Goal: Use online tool/utility: Use online tool/utility

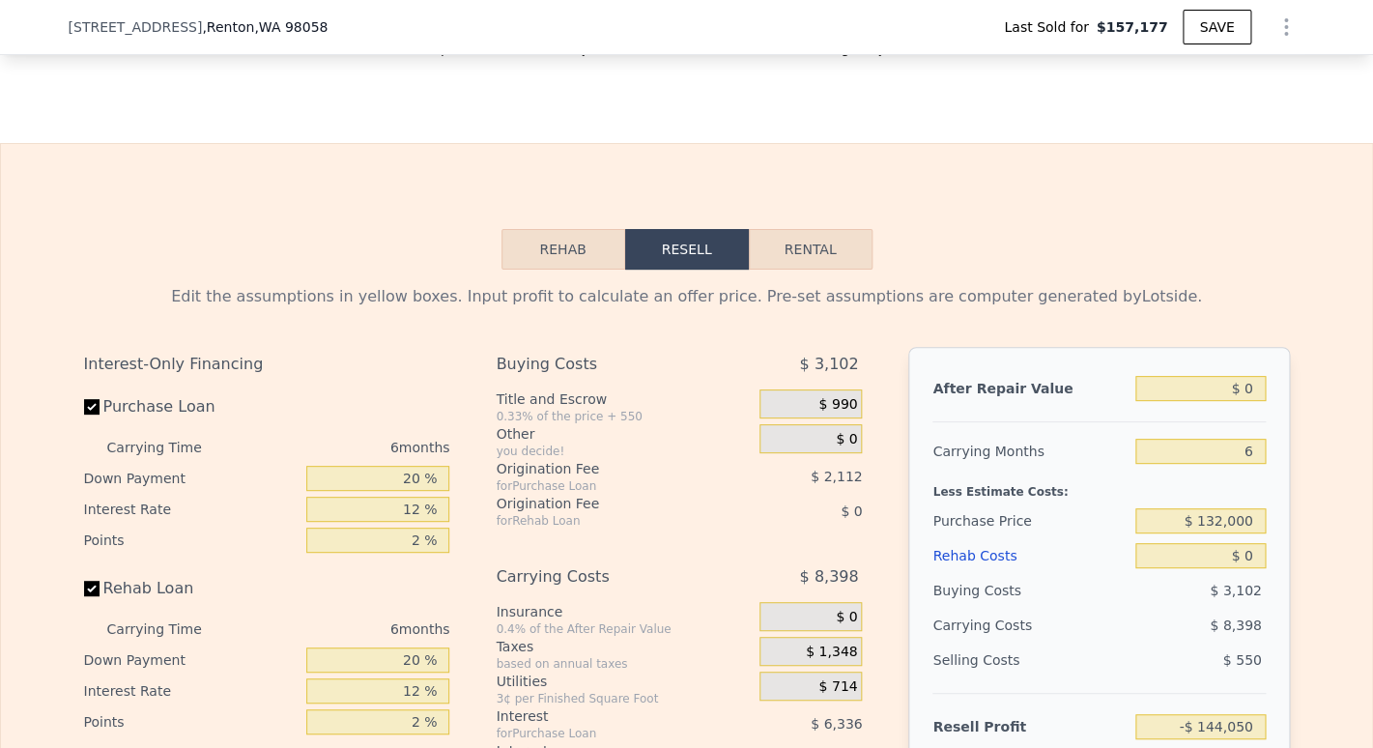
scroll to position [2906, 0]
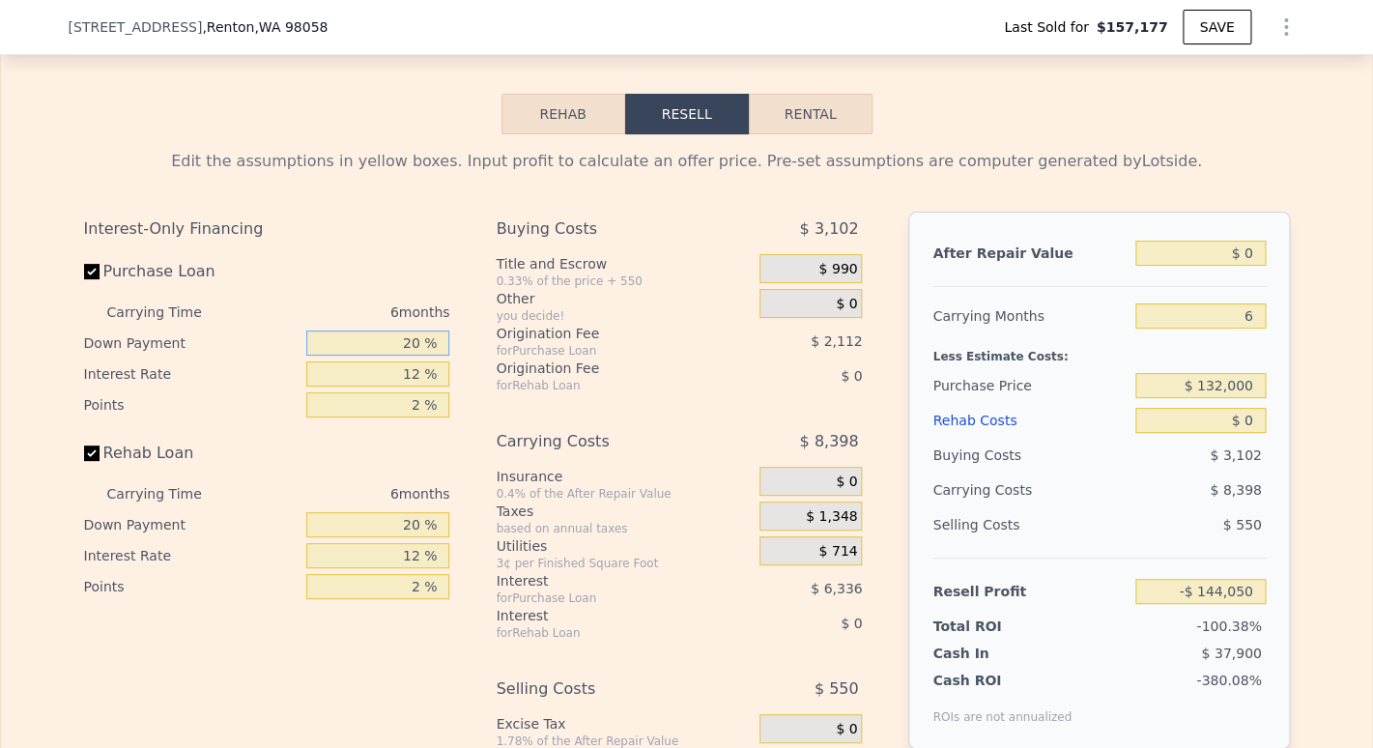
click at [404, 355] on input "20 %" at bounding box center [377, 342] width 143 height 25
type input "0 %"
type input "-$ 146,162"
type input "10 %"
type input "-$ 145,106"
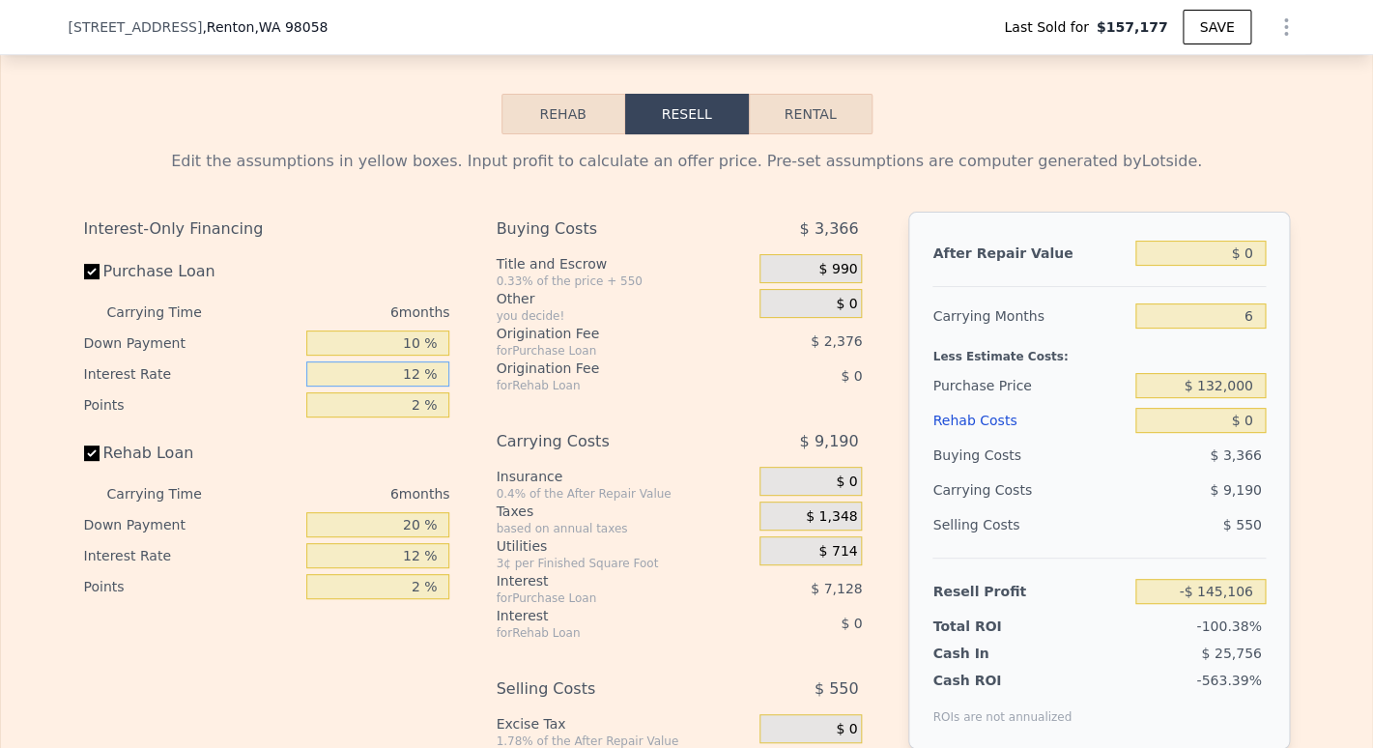
click at [413, 386] on input "12 %" at bounding box center [377, 373] width 143 height 25
click at [407, 355] on input "10 %" at bounding box center [377, 342] width 143 height 25
type input "0 %"
type input "-$ 146,162"
type input "0 %"
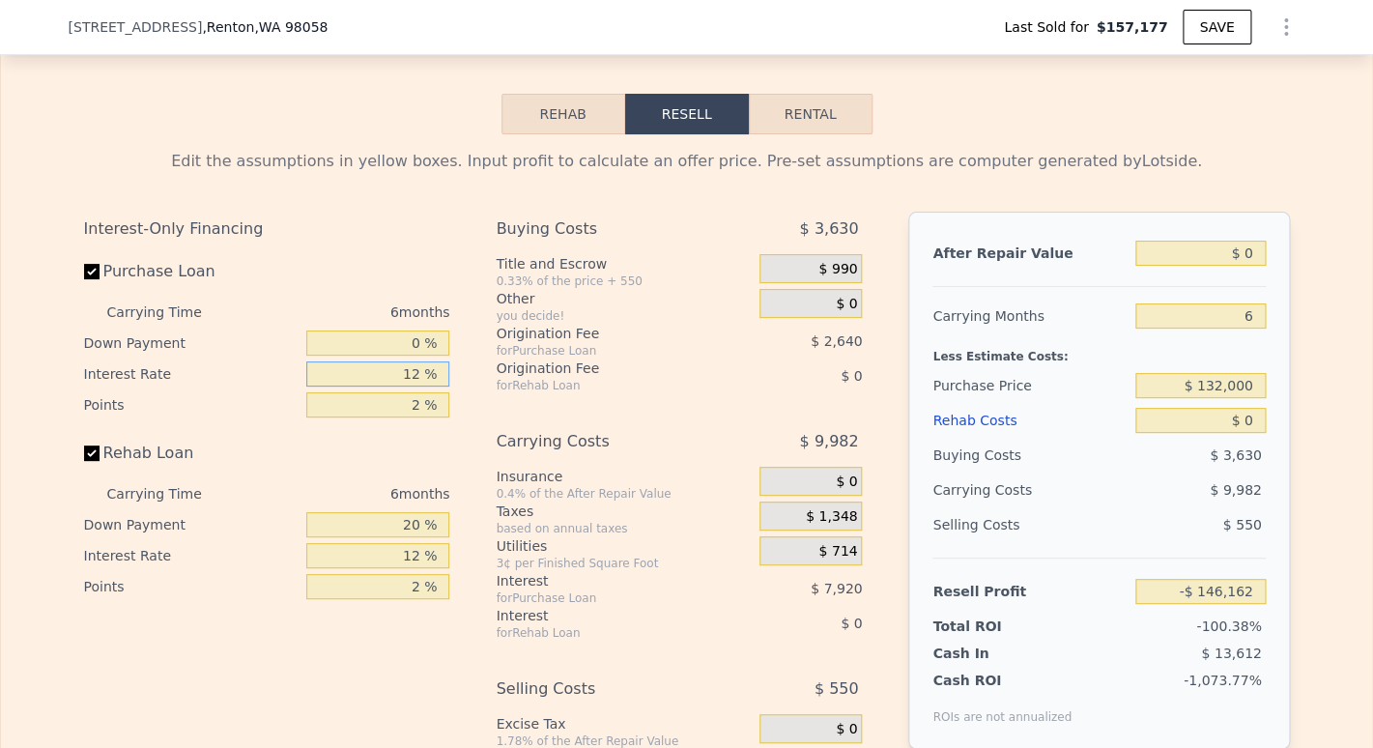
click at [413, 386] on input "12 %" at bounding box center [377, 373] width 143 height 25
type input "1 %"
type input "-$ 138,902"
type input "10 %"
type input "-$ 144,842"
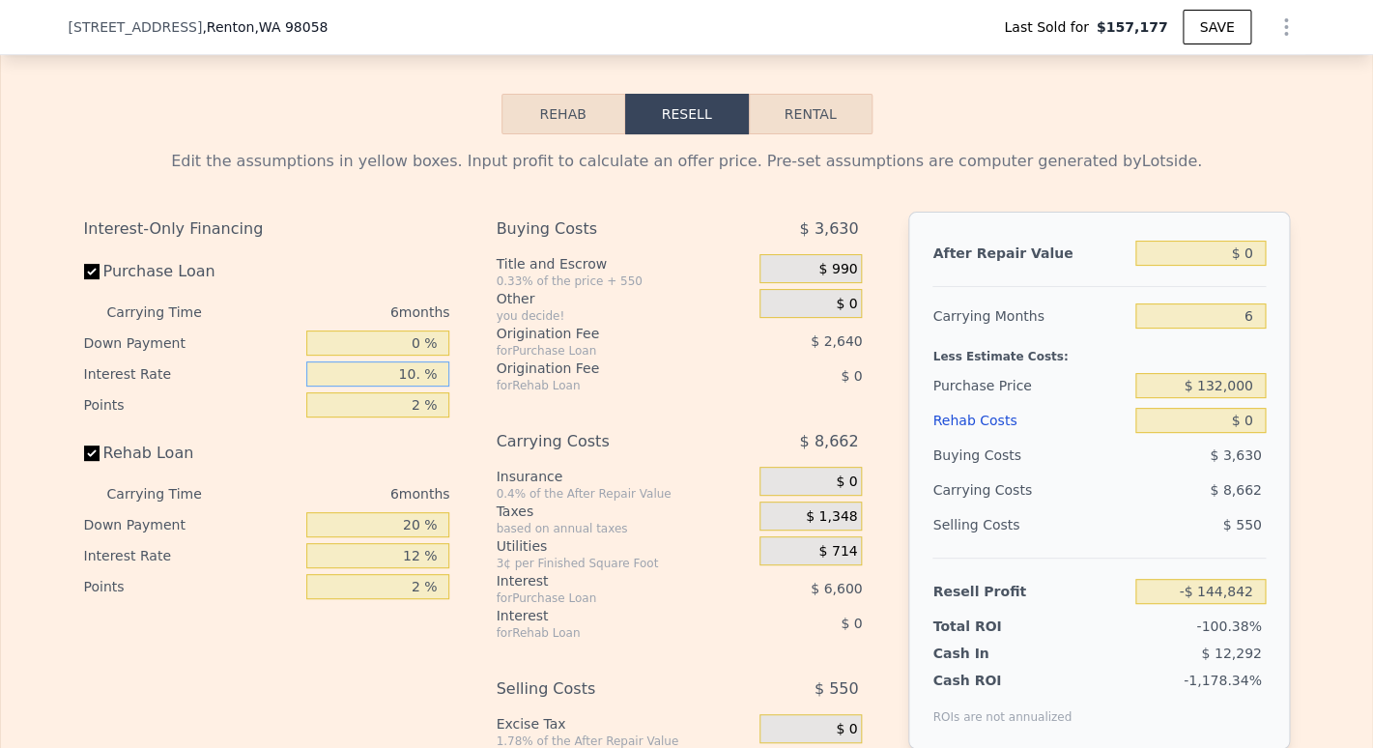
type input "10.5 %"
type input "-$ 145,172"
type input "10.5 %"
click at [413, 417] on input "2 %" at bounding box center [377, 404] width 143 height 25
type input "1 %"
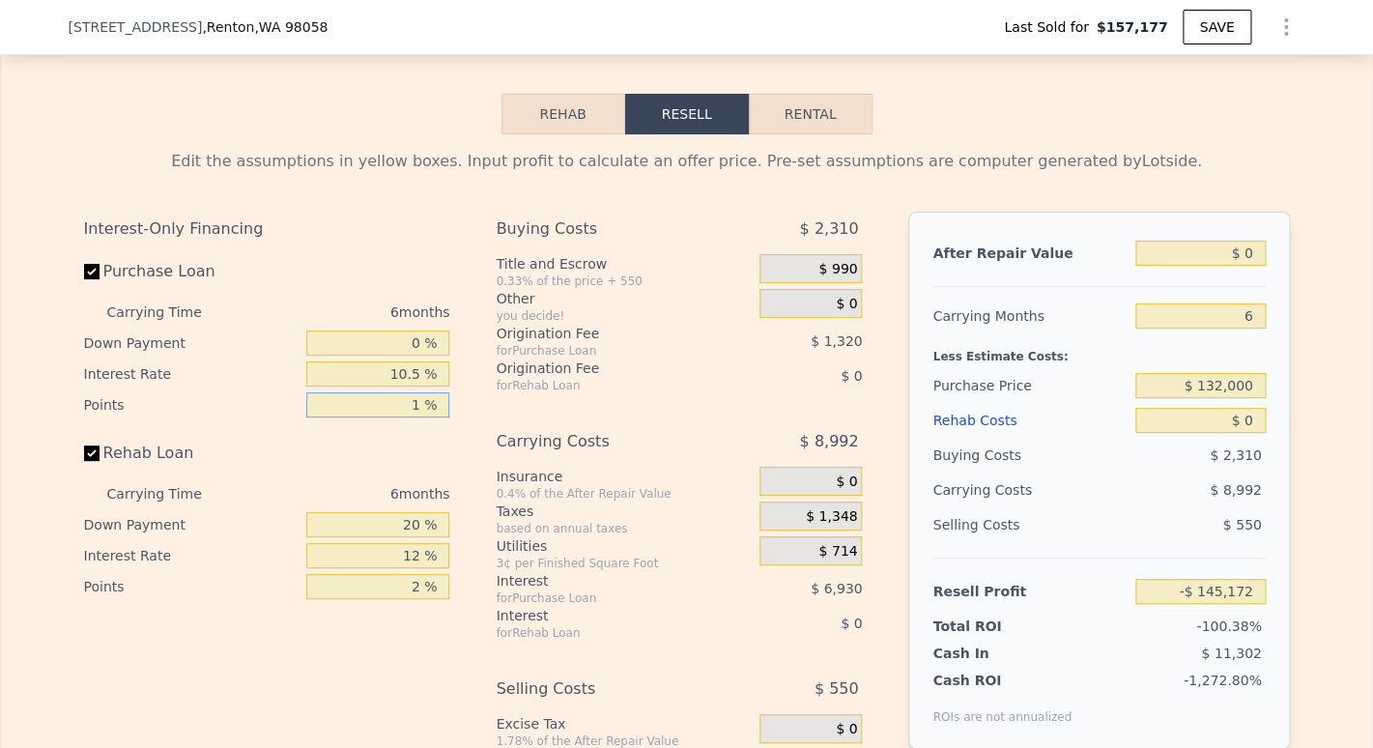
type input "-$ 143,852"
type input "1.4 %"
type input "-$ 144,380"
type input "1.5 %"
type input "-$ 144,512"
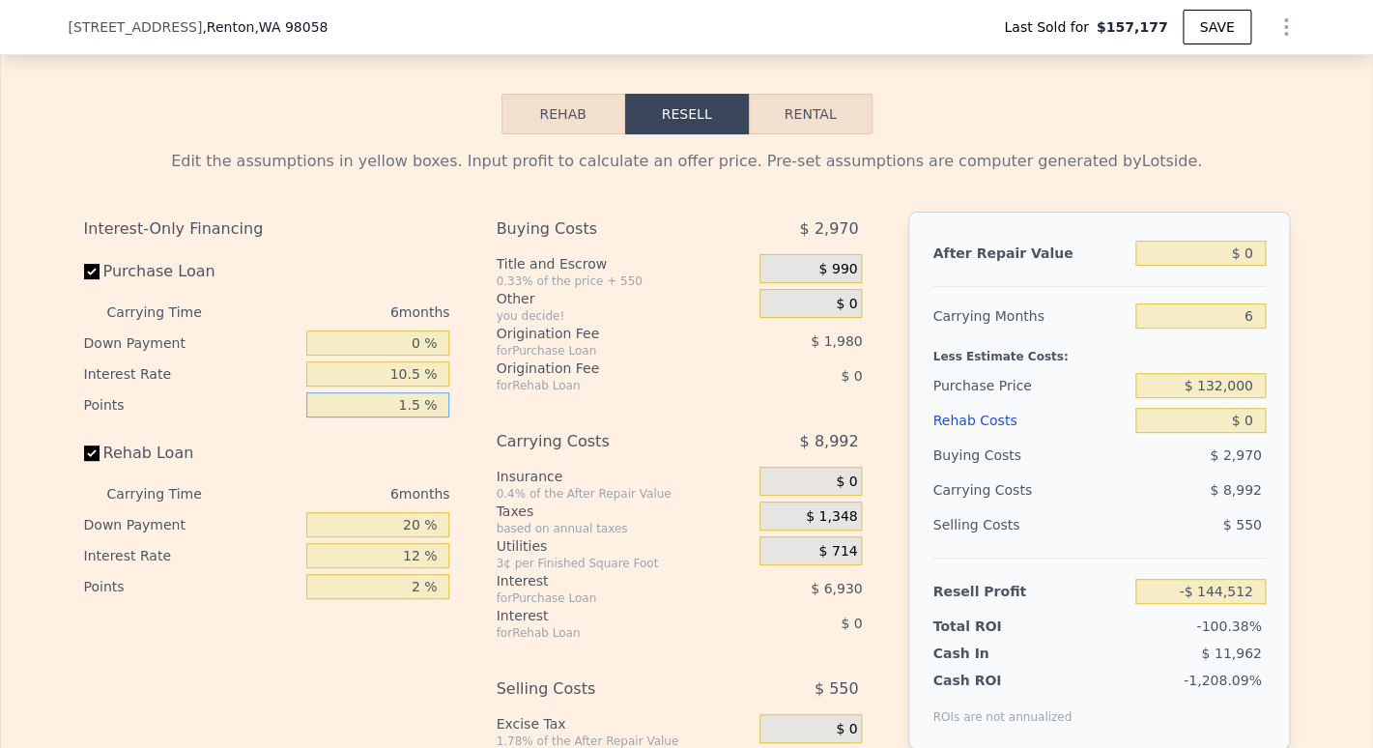
type input "1.5 %"
click at [415, 537] on input "20 %" at bounding box center [377, 524] width 143 height 25
type input "2 %"
type input "0 %"
click at [411, 568] on input "12 %" at bounding box center [377, 555] width 143 height 25
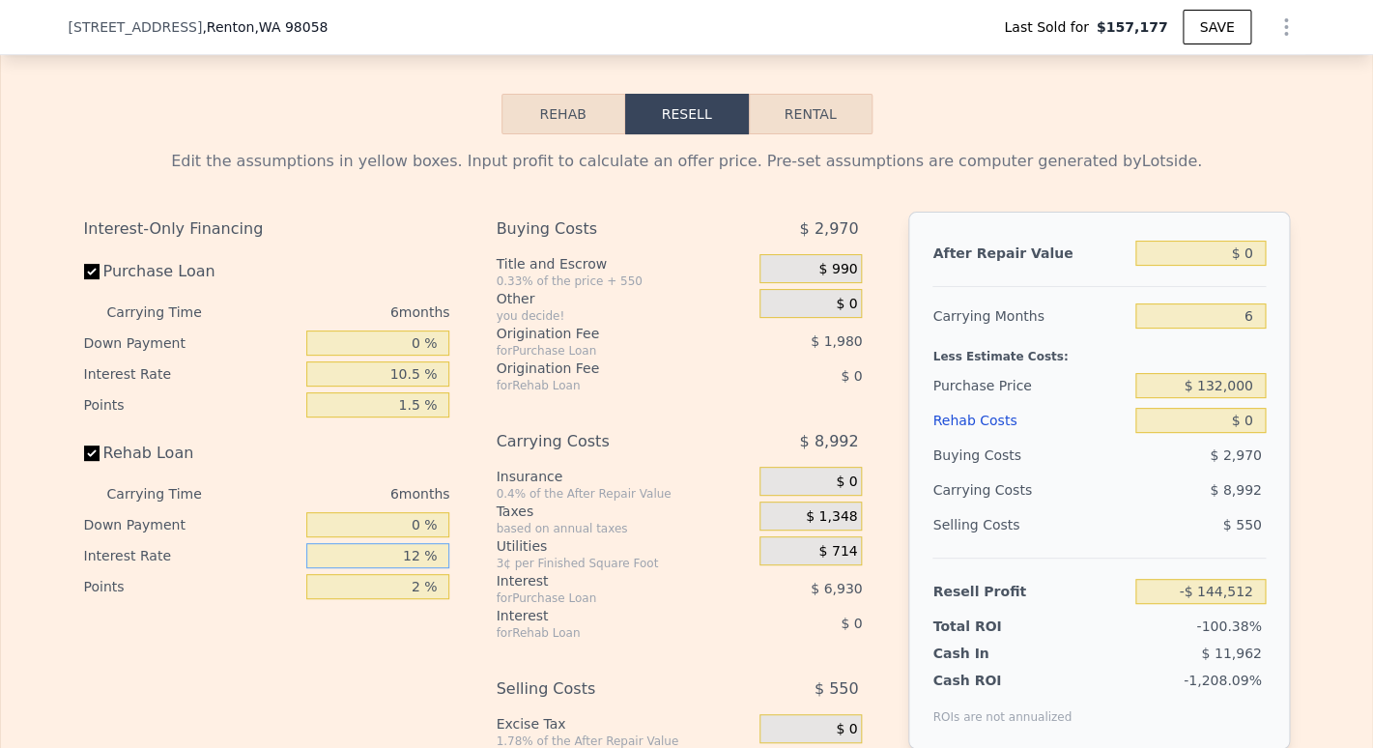
type input "1 %"
type input "10.5 %"
click at [412, 599] on input "2 %" at bounding box center [377, 586] width 143 height 25
type input "1.5 %"
drag, startPoint x: 1244, startPoint y: 346, endPoint x: 1264, endPoint y: 350, distance: 20.7
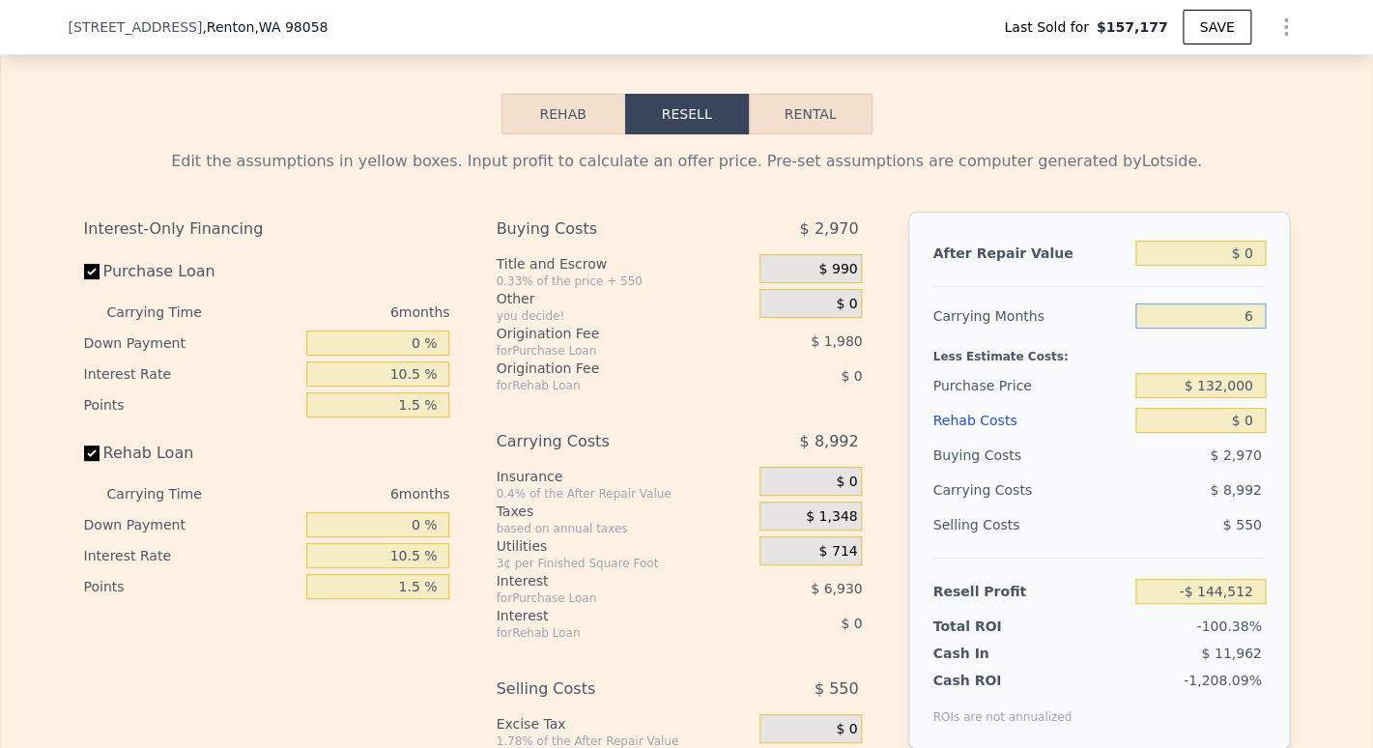
click at [1246, 328] on input "6" at bounding box center [1199, 315] width 129 height 25
type input "3"
type input "-$ 140,016"
type input "3"
drag, startPoint x: 1191, startPoint y: 418, endPoint x: 1372, endPoint y: 417, distance: 180.6
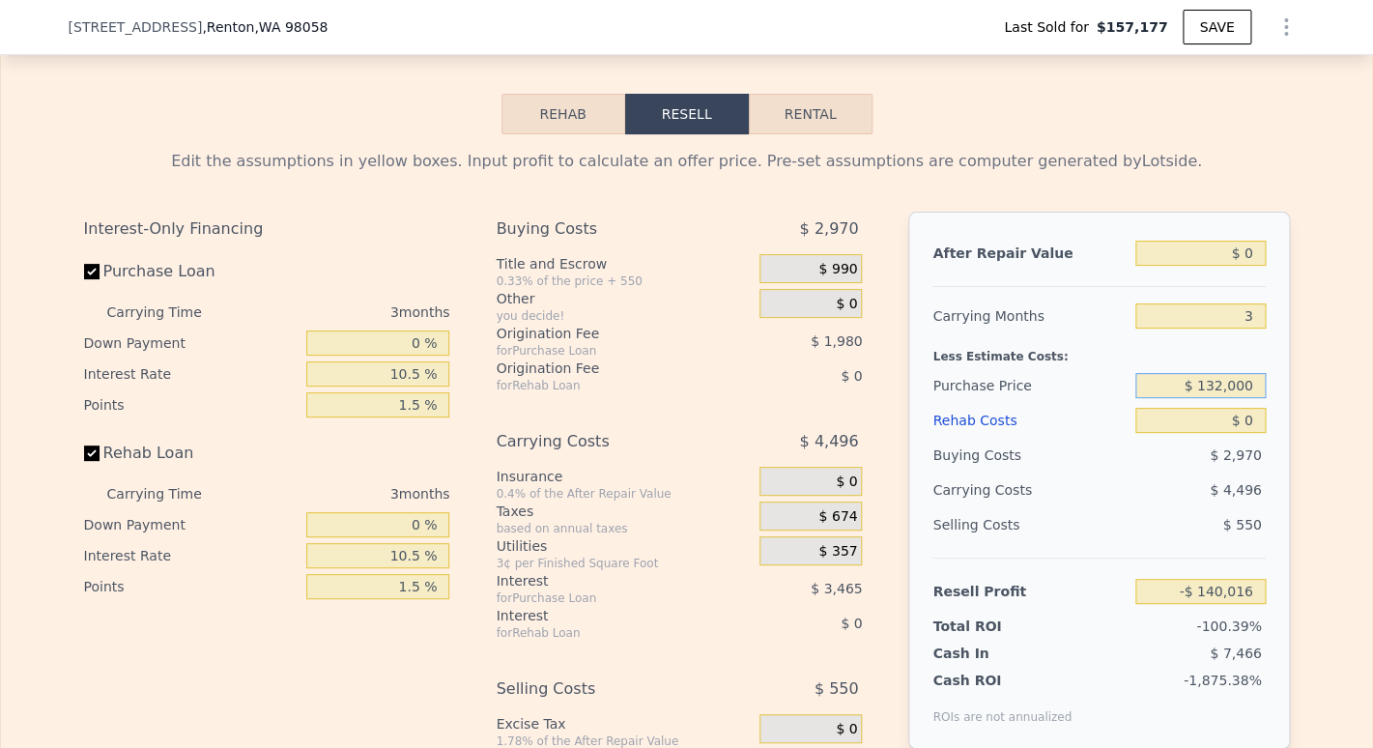
click at [1264, 398] on input "$ 132,000" at bounding box center [1199, 385] width 129 height 25
drag, startPoint x: 1243, startPoint y: 451, endPoint x: 1327, endPoint y: 475, distance: 87.4
click at [1252, 433] on input "$ 0" at bounding box center [1199, 420] width 129 height 25
click at [1233, 398] on input "text" at bounding box center [1199, 385] width 129 height 25
type input "$ 450,000"
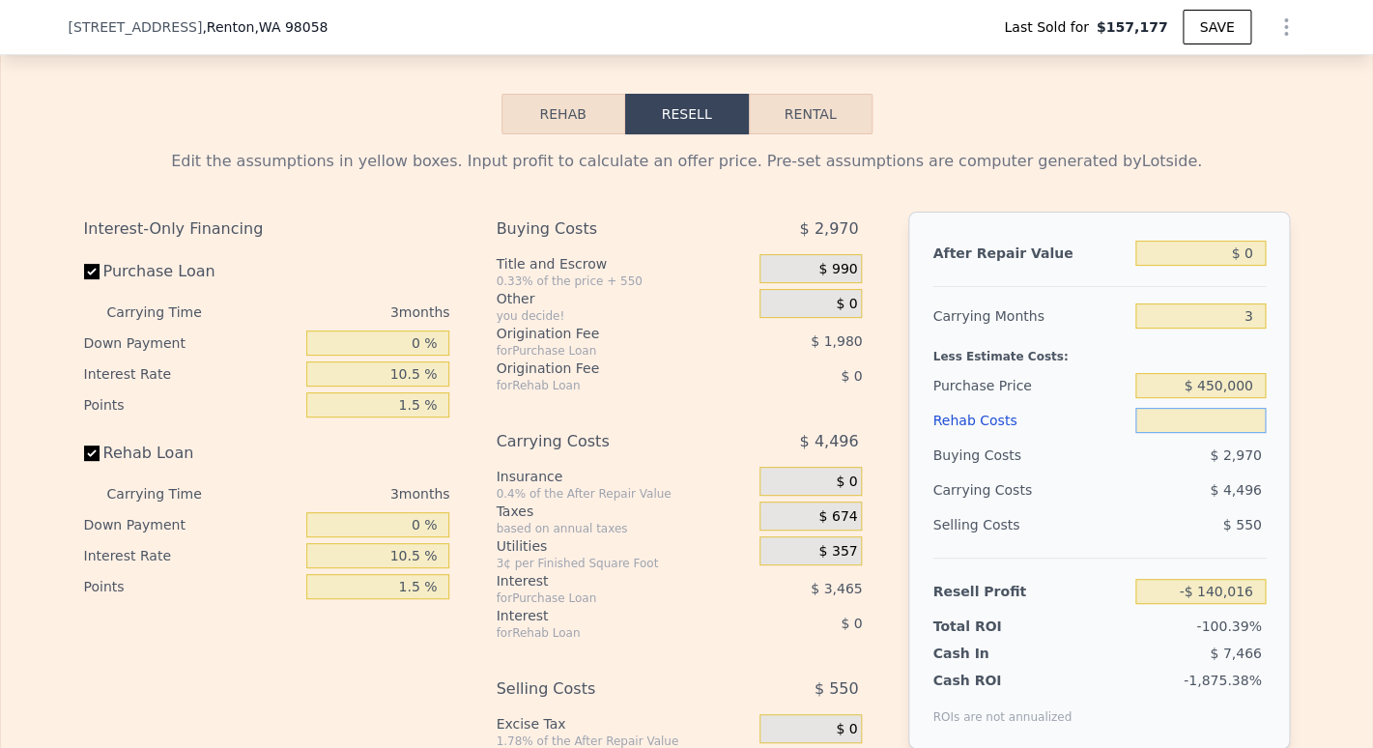
click at [1215, 433] on input "text" at bounding box center [1199, 420] width 129 height 25
type input "$ 0"
type input "-$ 472,191"
type input "$ 01"
type input "-$ 472,192"
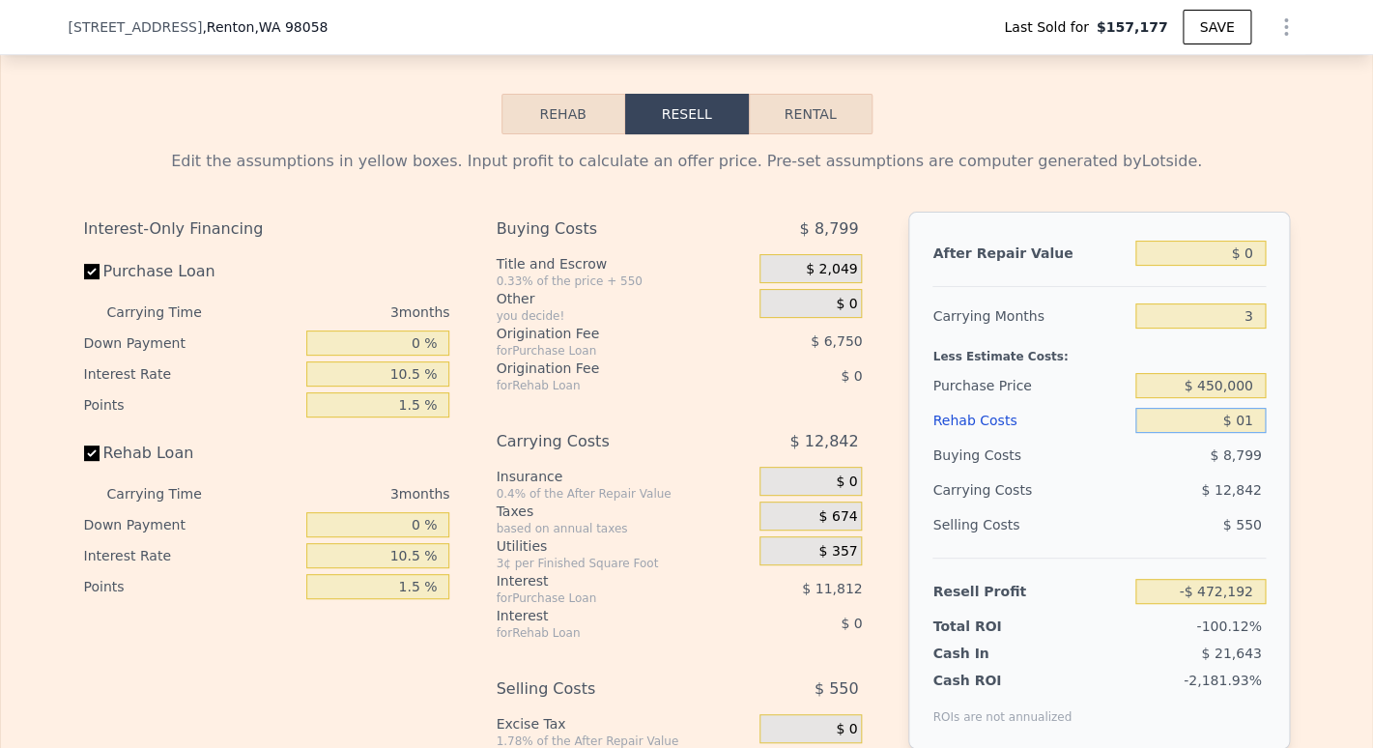
type input "$ 015"
type input "-$ 472,206"
type input "$ 0150"
type input "-$ 472,346"
type input "$ 015,000"
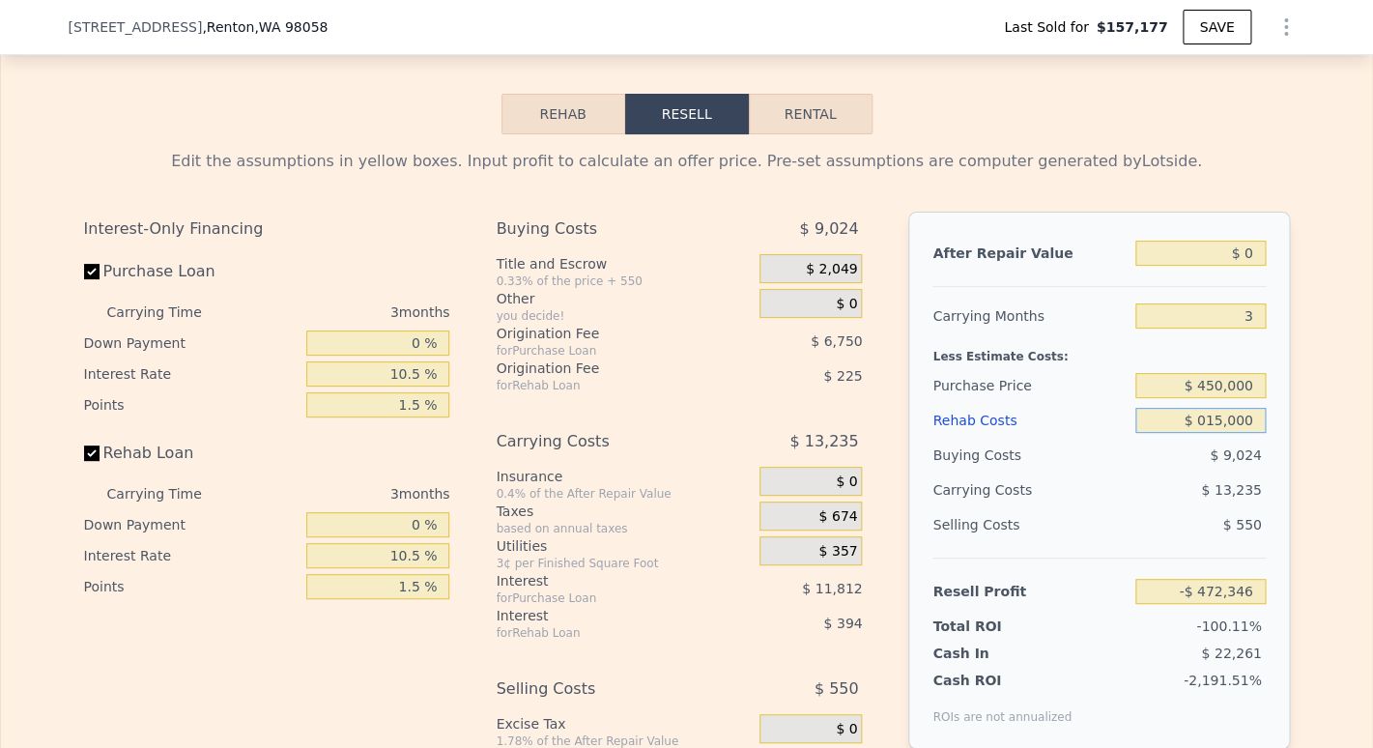
type input "-$ 487,809"
type input "$ 01,500"
type input "-$ 473,753"
type input "$ 01"
type input "-$ 472,192"
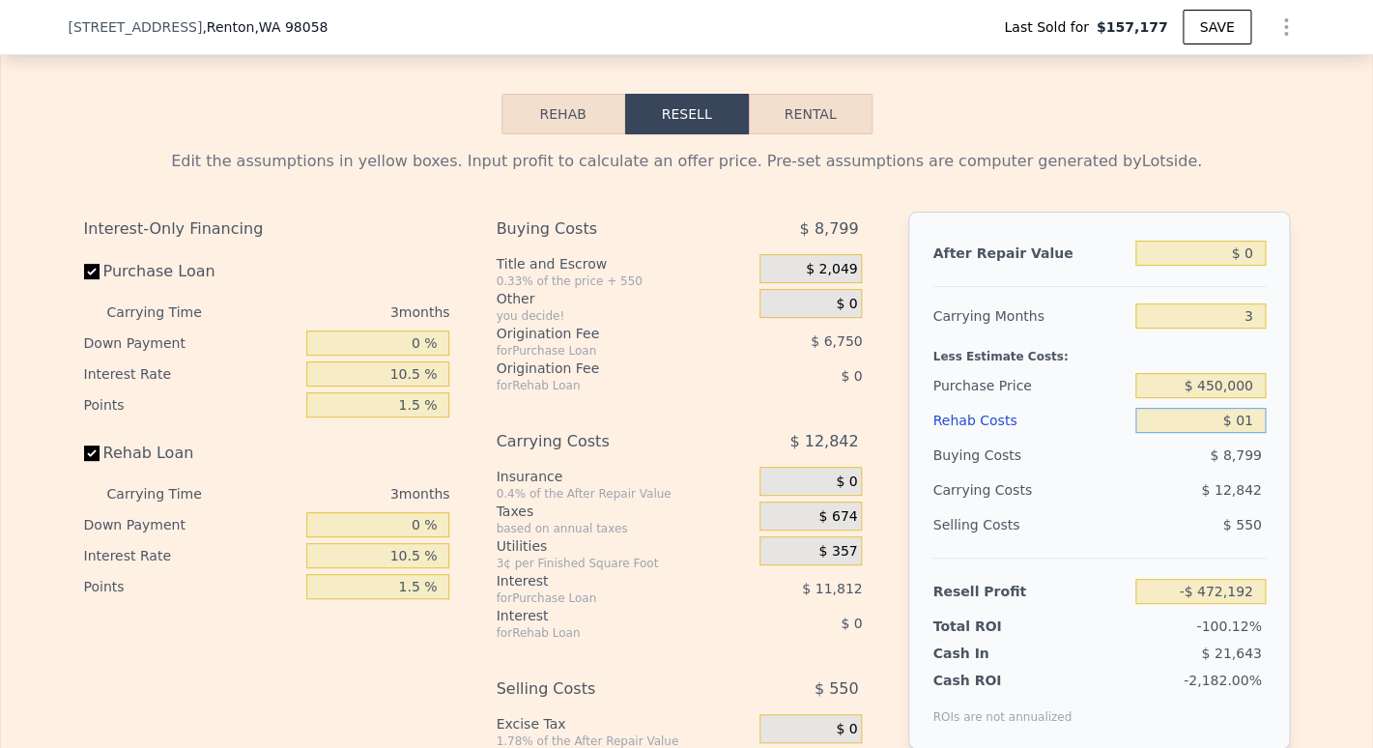
type input "$ 0"
type input "-$ 472,191"
type input "$ 10"
type input "-$ 472,201"
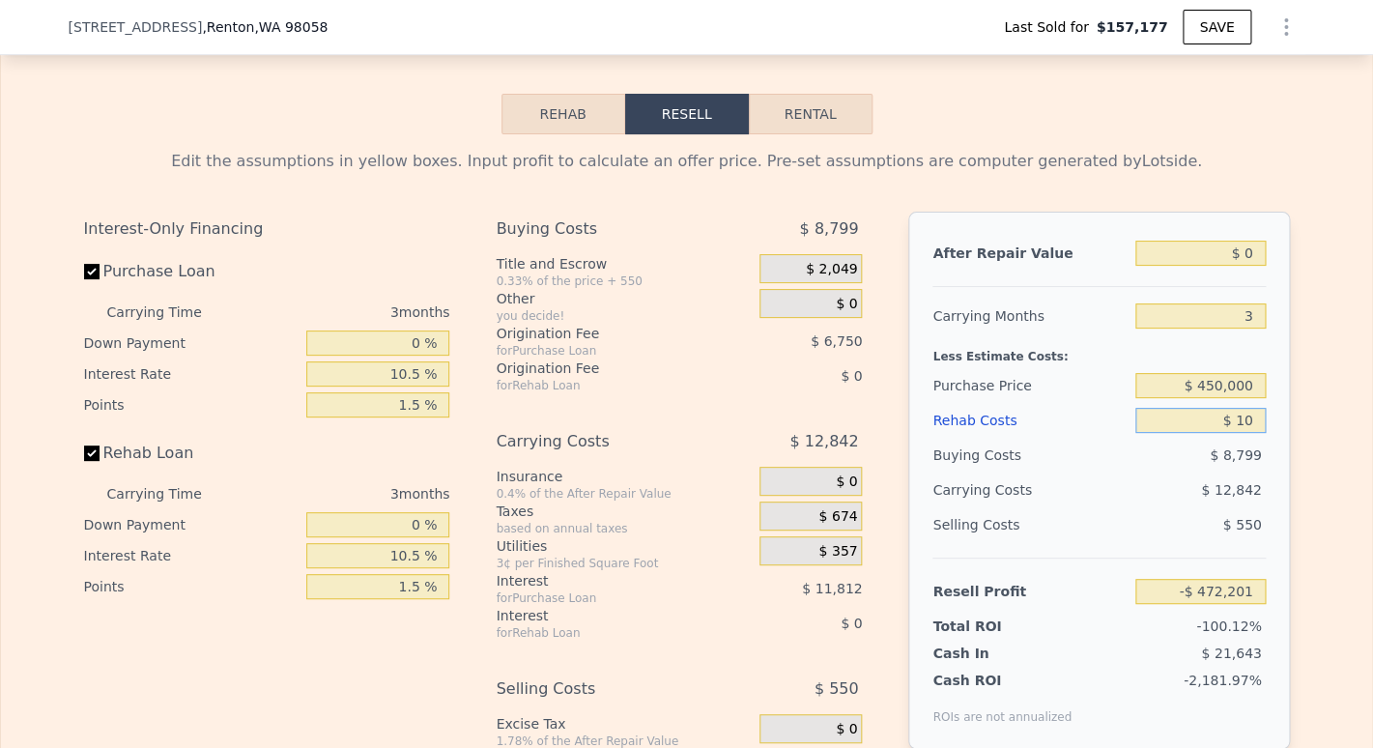
type input "$ 100"
type input "-$ 472,296"
type input "$ 100,000"
type input "-$ 576,316"
type input "$ 100,000"
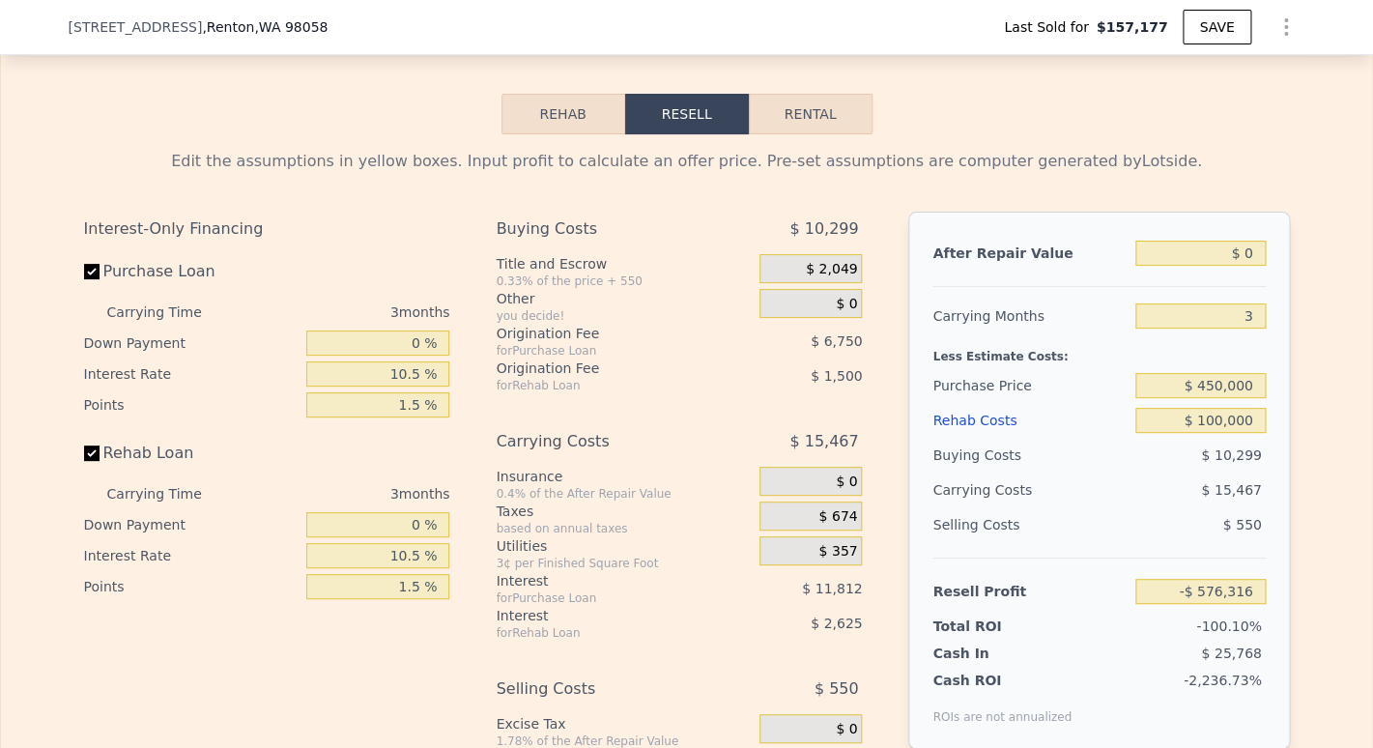
click at [1192, 472] on div "$ 10,299" at bounding box center [1200, 455] width 130 height 35
click at [1246, 266] on input "$ 0" at bounding box center [1199, 253] width 129 height 25
type input "$ 7"
type input "-$ 576,309"
type input "$ 7,000"
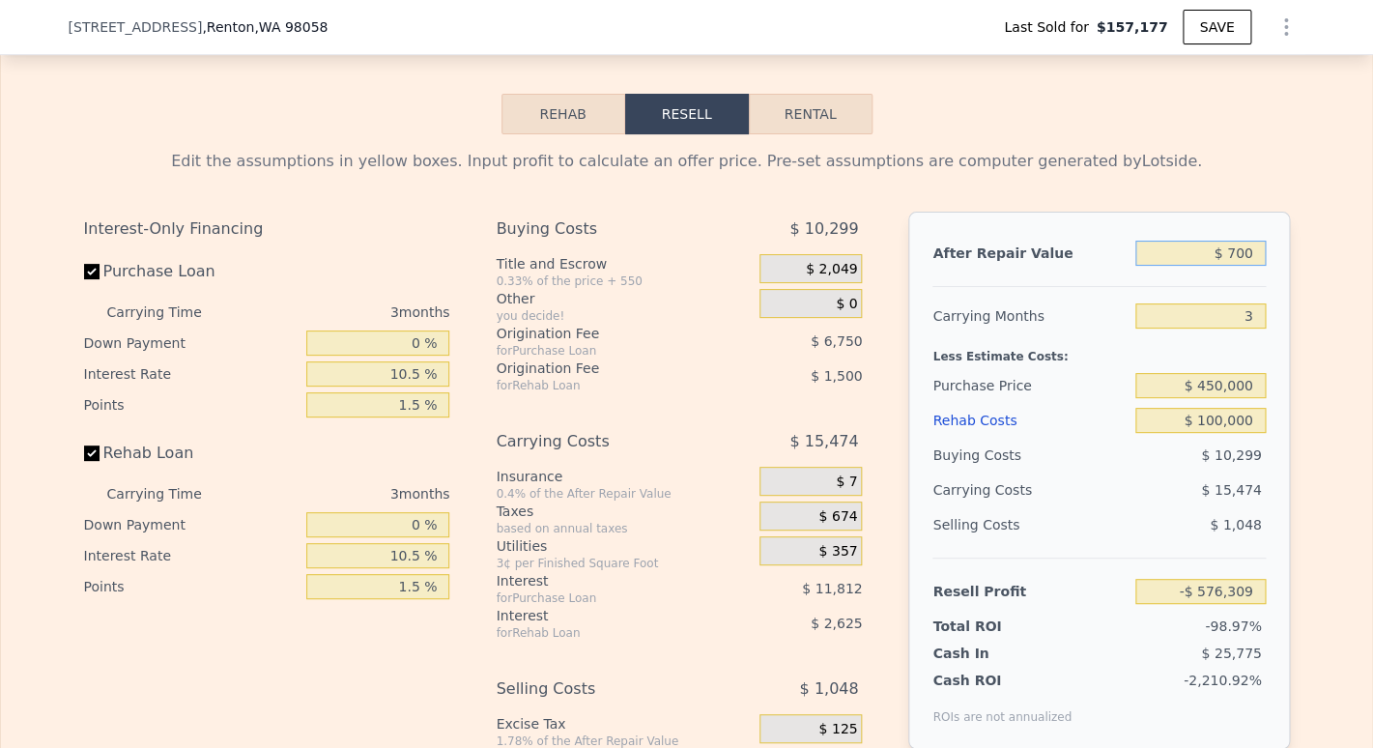
type input "-$ 569,821"
type input "$ 70,000"
type input "-$ 511,365"
type input "$ 700,000"
type input "$ 73,193"
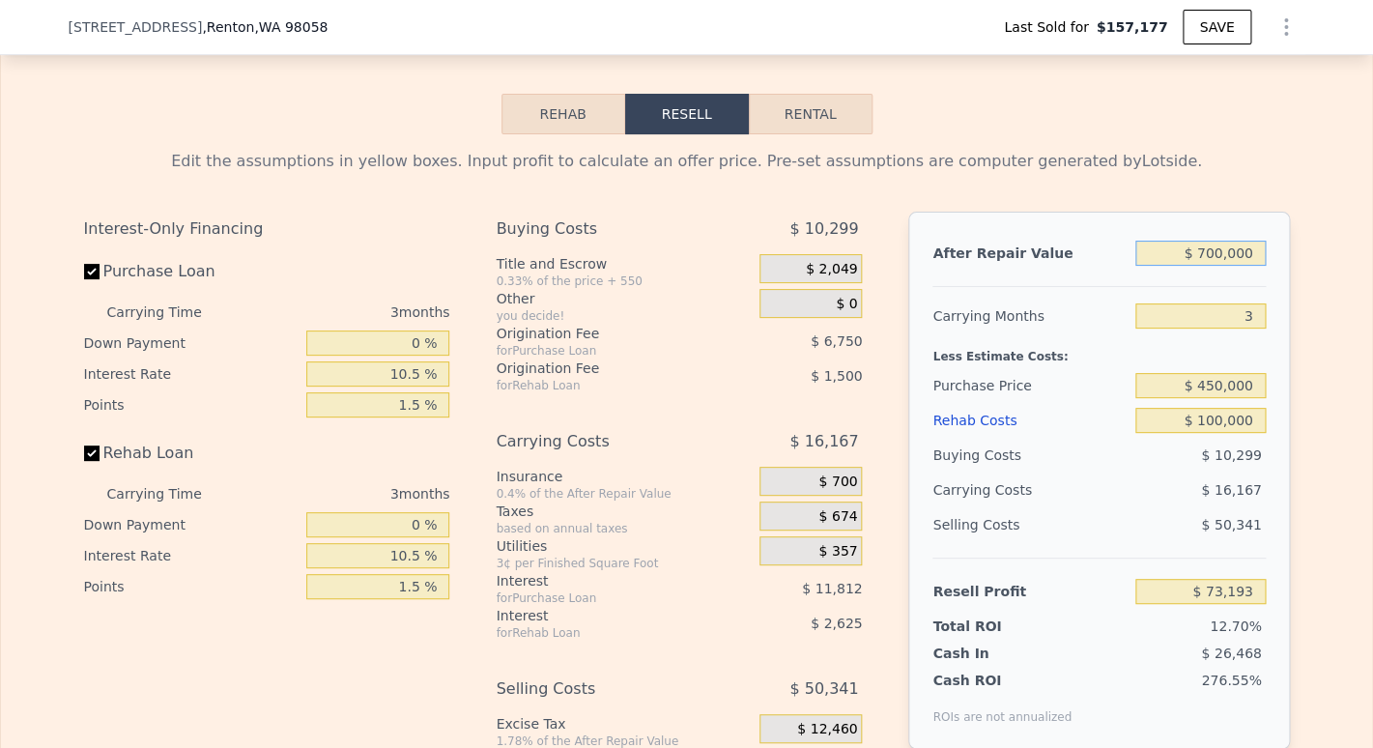
type input "$ 700,000"
click at [1151, 400] on div "$ 450,000" at bounding box center [1199, 385] width 129 height 35
